Goal: Transaction & Acquisition: Purchase product/service

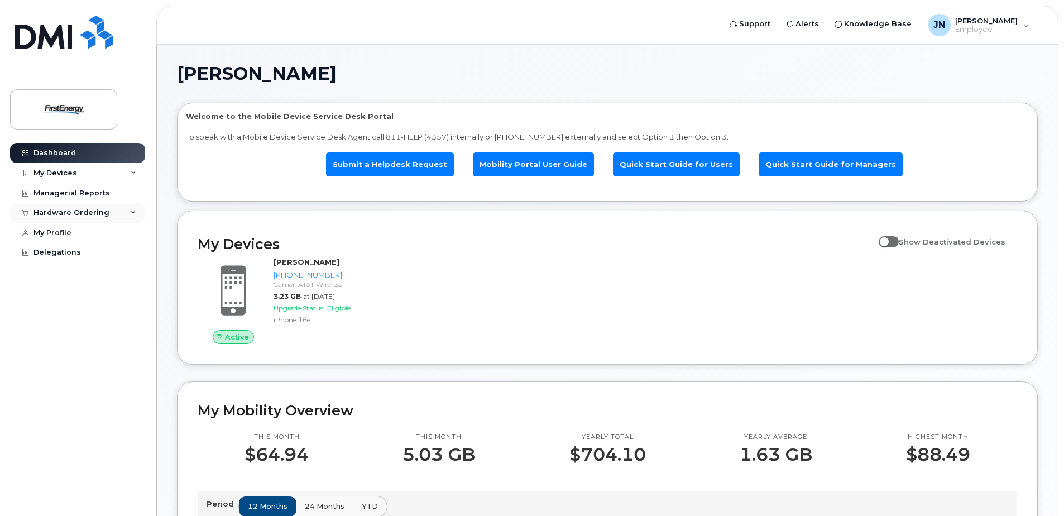
click at [89, 214] on div "Hardware Ordering" at bounding box center [71, 212] width 76 height 9
click at [74, 251] on div "New Order" at bounding box center [60, 255] width 42 height 10
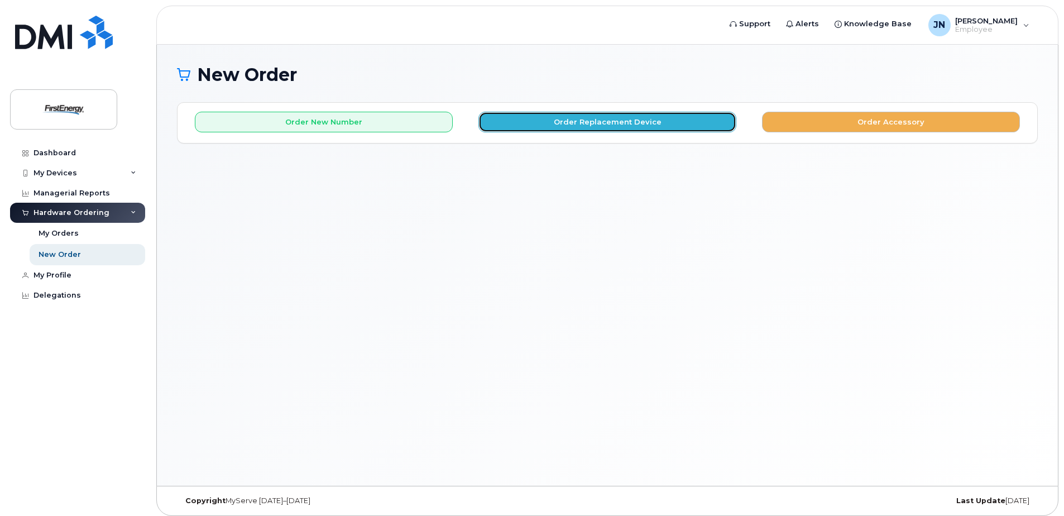
click at [619, 120] on button "Order Replacement Device" at bounding box center [607, 122] width 258 height 21
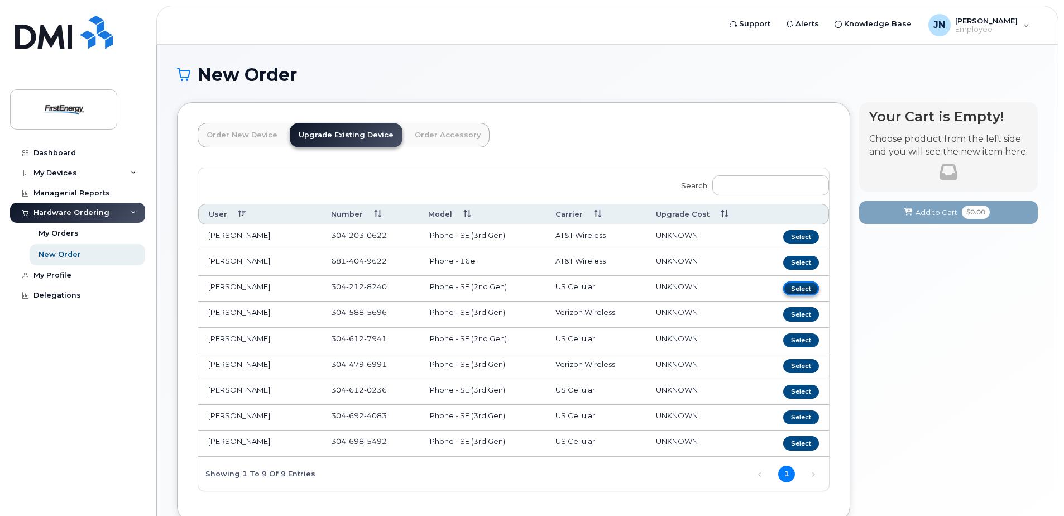
click at [793, 289] on button "Select" at bounding box center [801, 288] width 36 height 14
